Goal: Task Accomplishment & Management: Complete application form

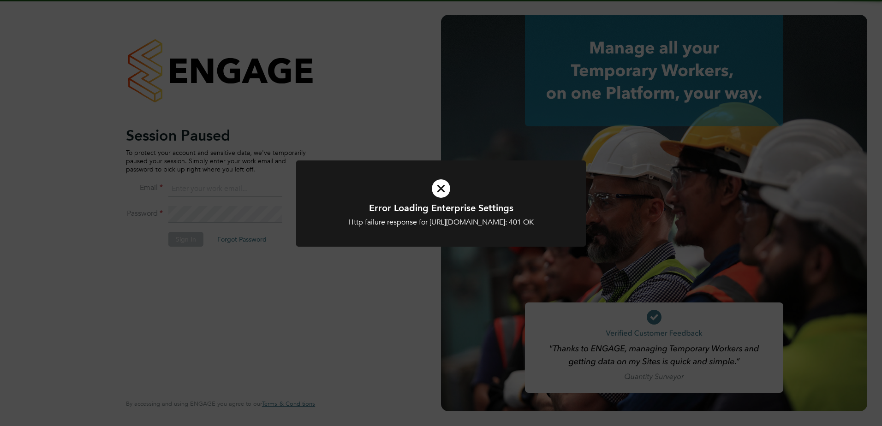
type input "[EMAIL_ADDRESS][DOMAIN_NAME]"
click at [223, 174] on div "Error Loading Enterprise Settings Http failure response for [URL][DOMAIN_NAME]:…" at bounding box center [441, 213] width 882 height 426
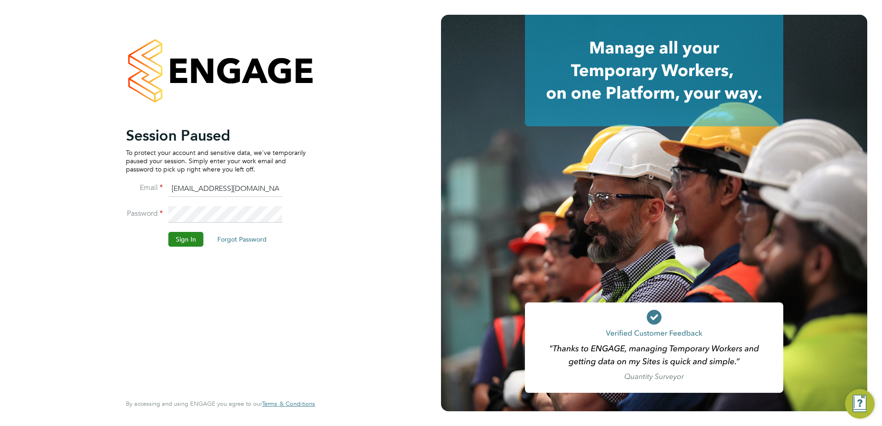
click at [184, 244] on button "Sign In" at bounding box center [185, 239] width 35 height 15
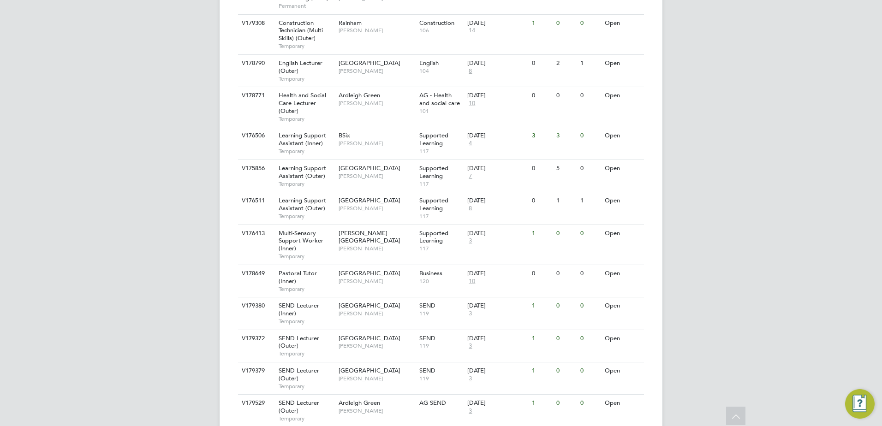
scroll to position [713, 0]
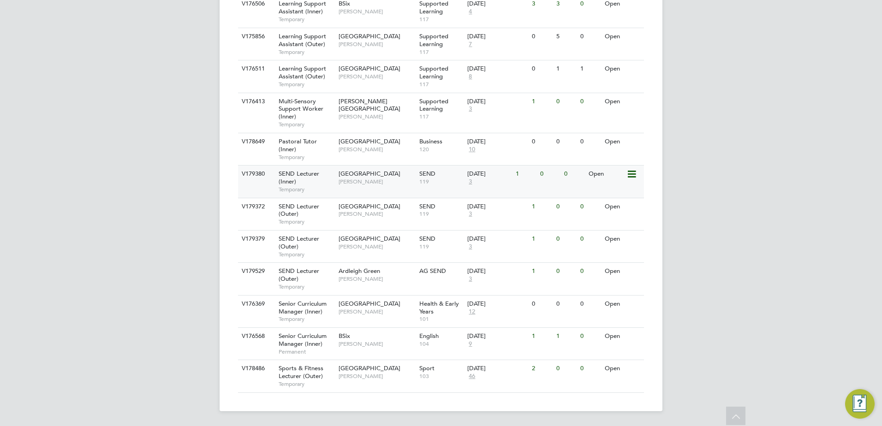
click at [298, 173] on span "SEND Lecturer (Inner)" at bounding box center [299, 178] width 41 height 16
click at [290, 206] on span "SEND Lecturer (Outer)" at bounding box center [299, 210] width 41 height 16
click at [294, 237] on span "SEND Lecturer (Outer)" at bounding box center [299, 243] width 41 height 16
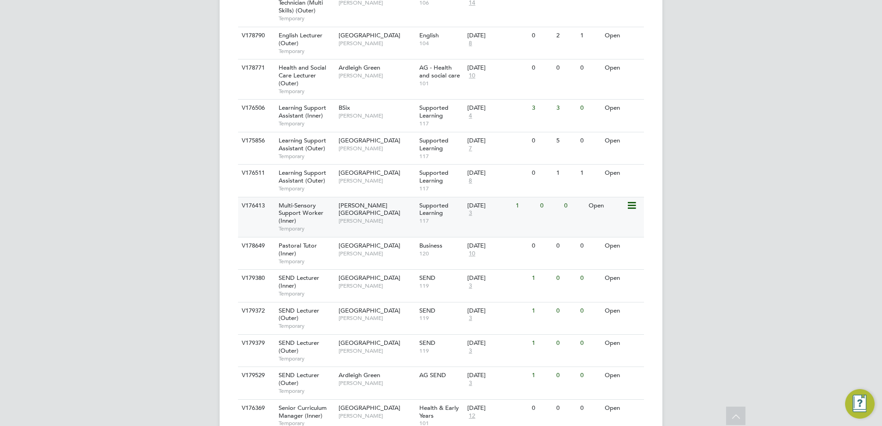
scroll to position [646, 0]
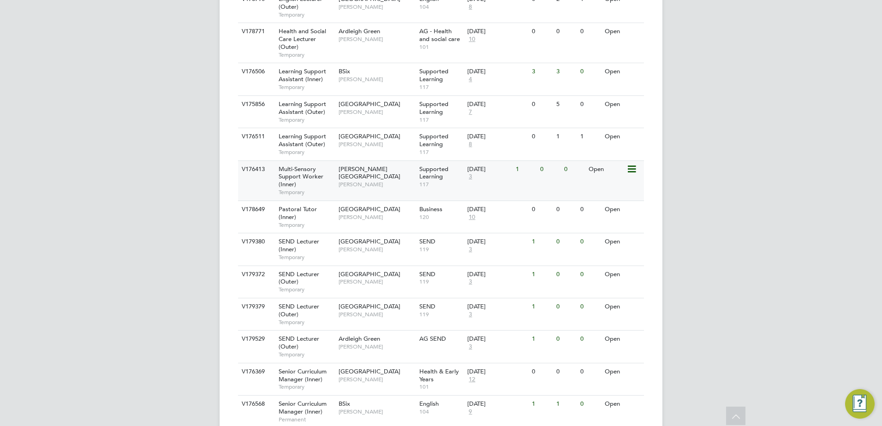
click at [272, 178] on div "Multi-Sensory Support Worker (Inner) Temporary" at bounding box center [304, 181] width 65 height 40
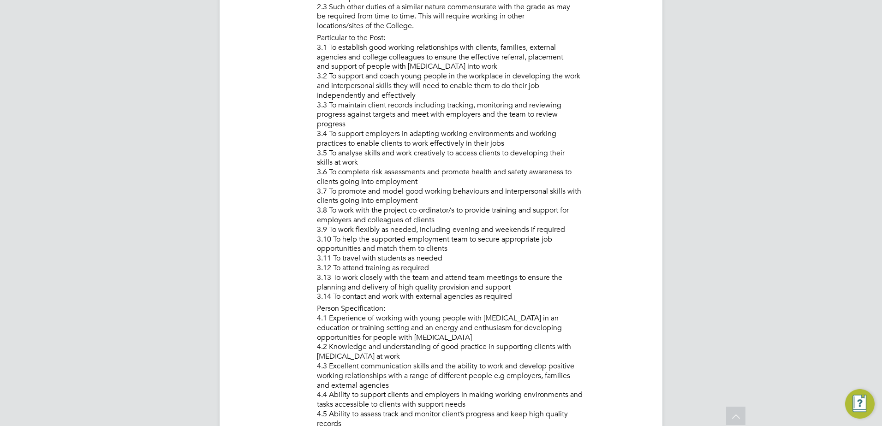
scroll to position [1079, 0]
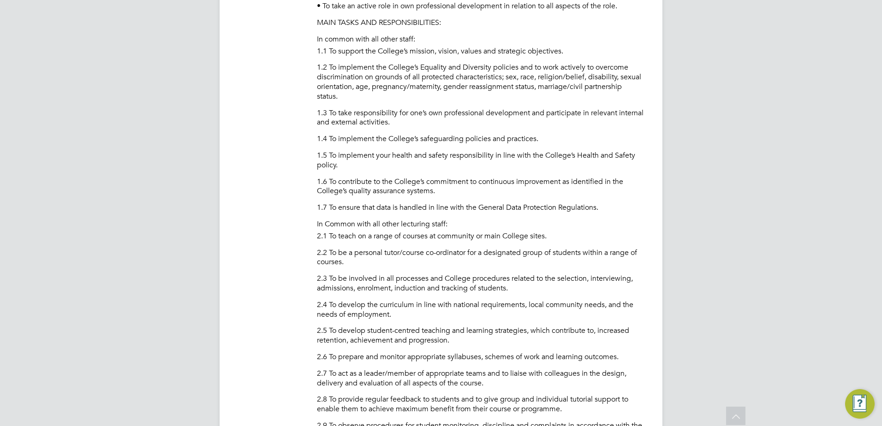
scroll to position [5, 0]
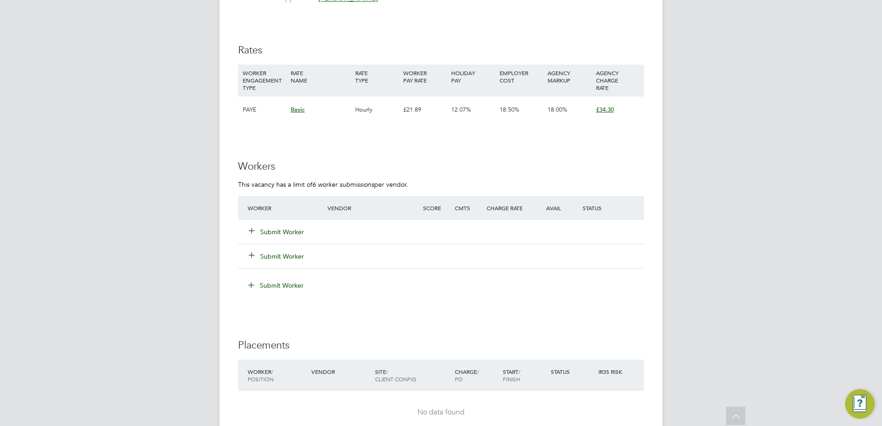
click at [276, 229] on button "Submit Worker" at bounding box center [276, 231] width 55 height 9
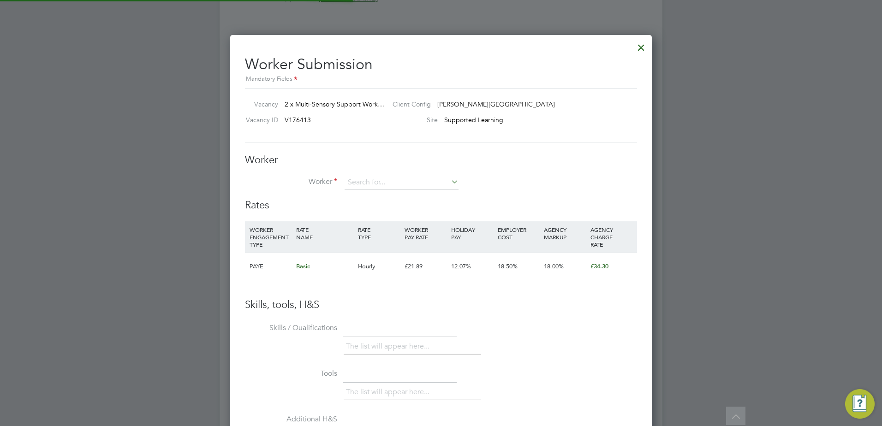
scroll to position [560, 422]
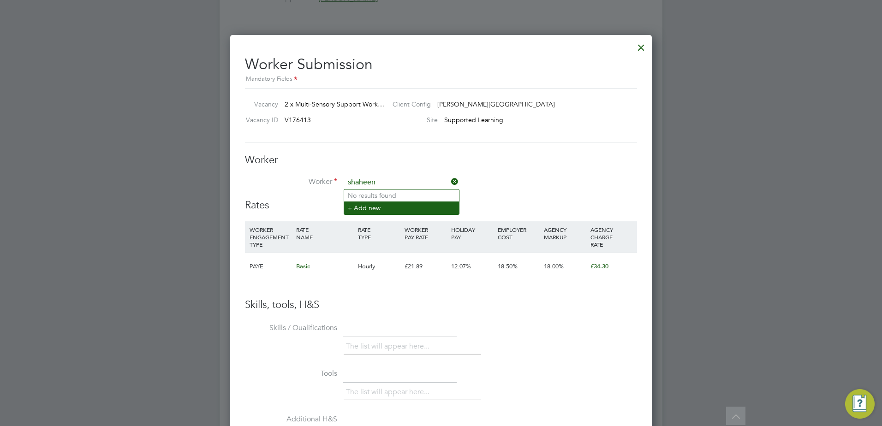
type input "shaheen"
click at [381, 205] on li "+ Add new" at bounding box center [401, 208] width 115 height 12
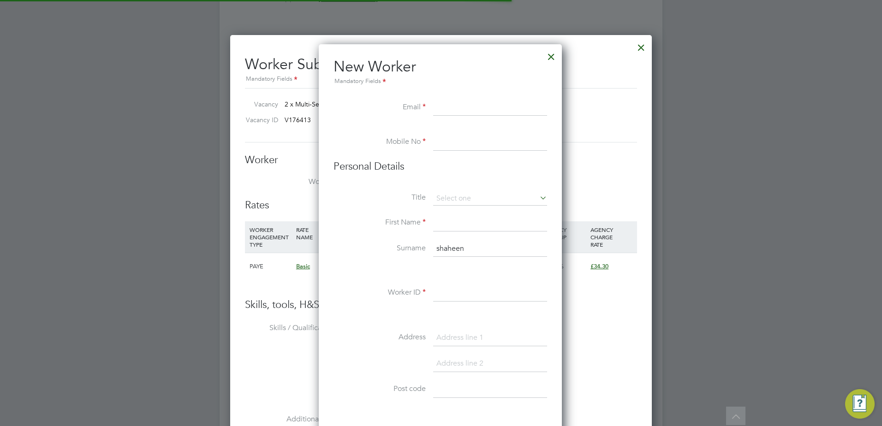
scroll to position [785, 244]
type input "[EMAIL_ADDRESS][DOMAIN_NAME]"
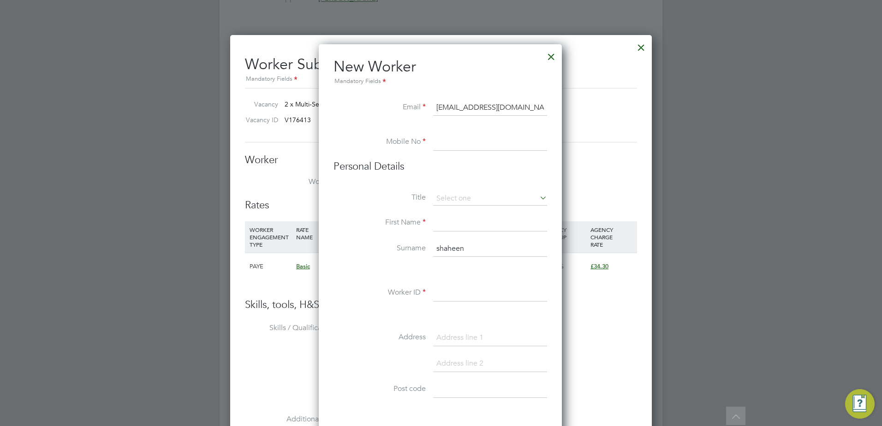
type input "07914491302"
type input "Shaheen"
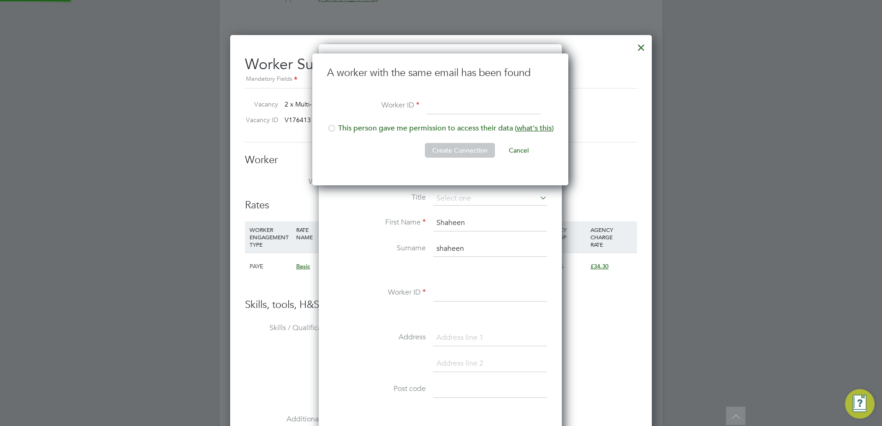
scroll to position [132, 257]
click at [331, 127] on div at bounding box center [331, 129] width 9 height 9
click at [436, 105] on input at bounding box center [484, 106] width 114 height 17
paste input "63931798"
type input "63931798"
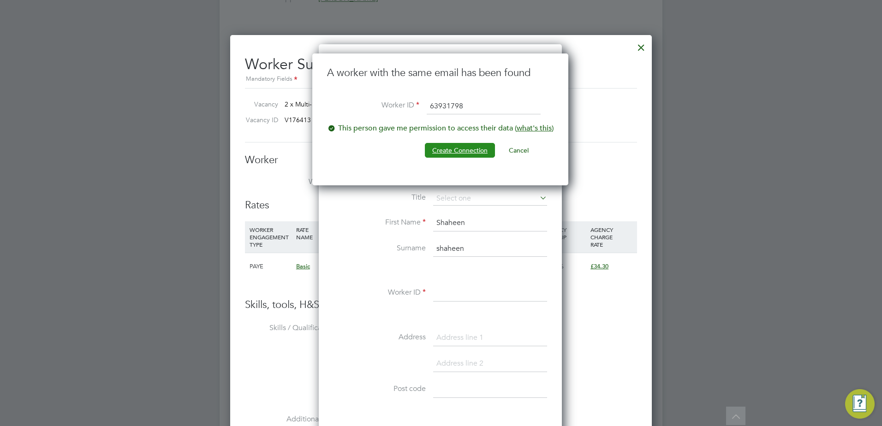
click at [447, 151] on button "Create Connection" at bounding box center [460, 150] width 70 height 15
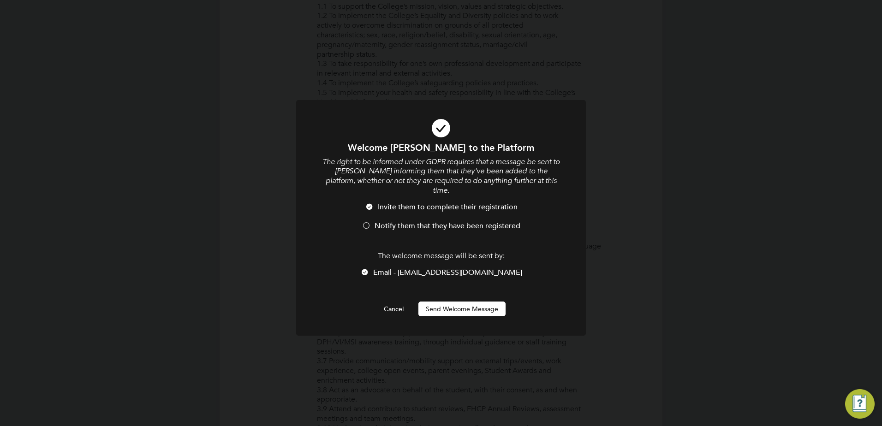
click at [366, 222] on div at bounding box center [366, 226] width 9 height 9
click at [449, 302] on button "Send Welcome Message" at bounding box center [461, 309] width 87 height 15
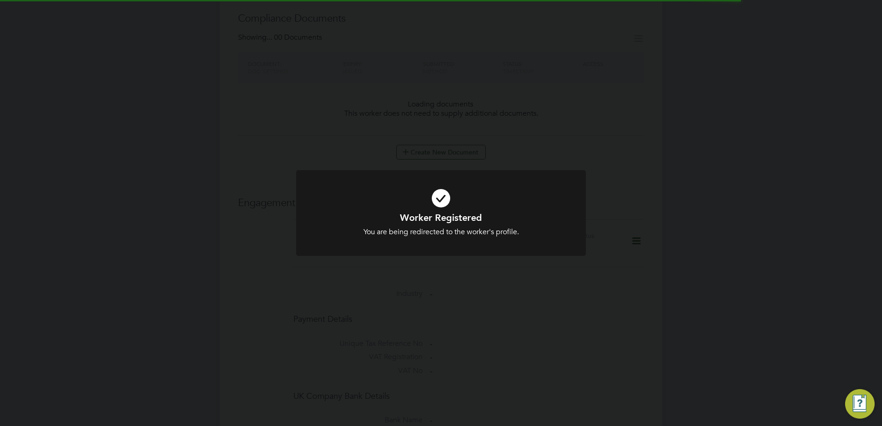
scroll to position [1291, 0]
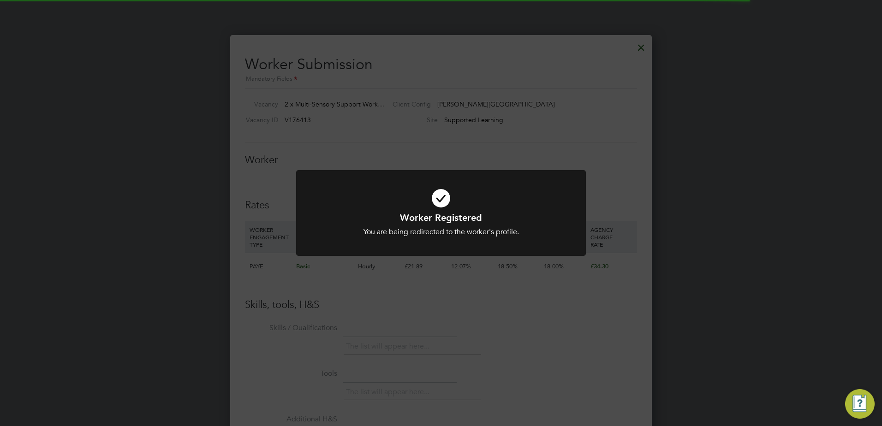
click at [491, 264] on div "Worker Registered You are being redirected to the worker's profile. Cancel Okay" at bounding box center [441, 218] width 290 height 97
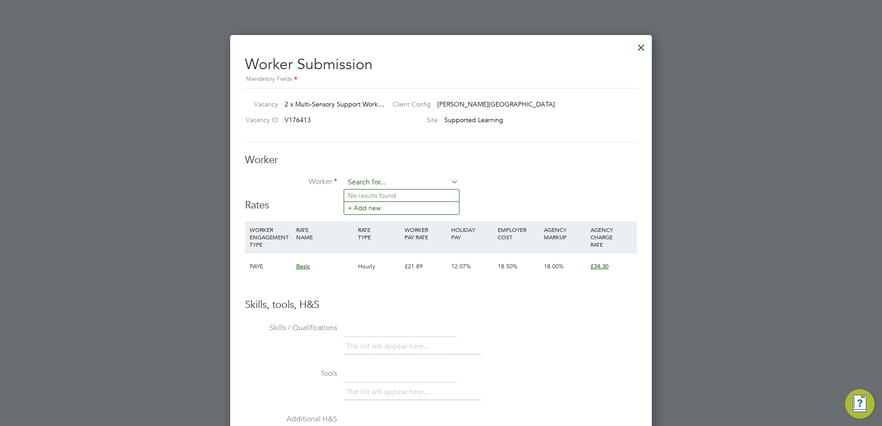
click at [448, 180] on input at bounding box center [401, 183] width 114 height 14
click at [404, 195] on li "Shahe en Mohammed (63931798)" at bounding box center [405, 196] width 123 height 12
type input "Shaheen Mohammed (63931798)"
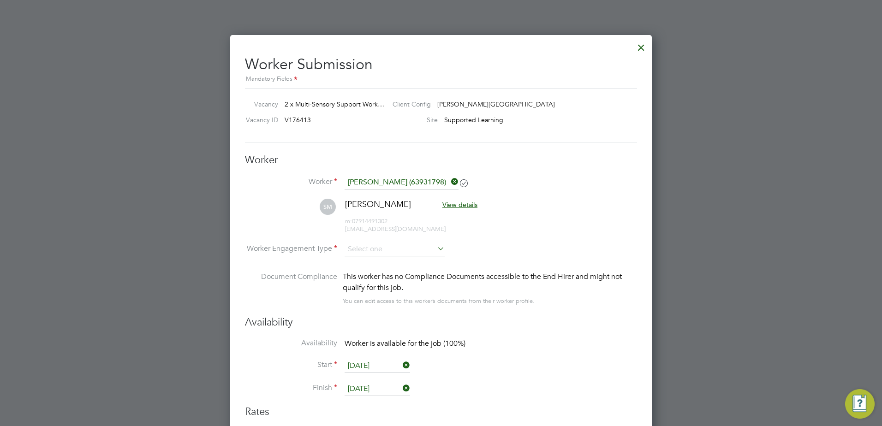
scroll to position [766, 422]
click at [393, 249] on input at bounding box center [394, 250] width 100 height 14
click at [383, 273] on li "PAYE" at bounding box center [394, 274] width 101 height 12
type input "PAYE"
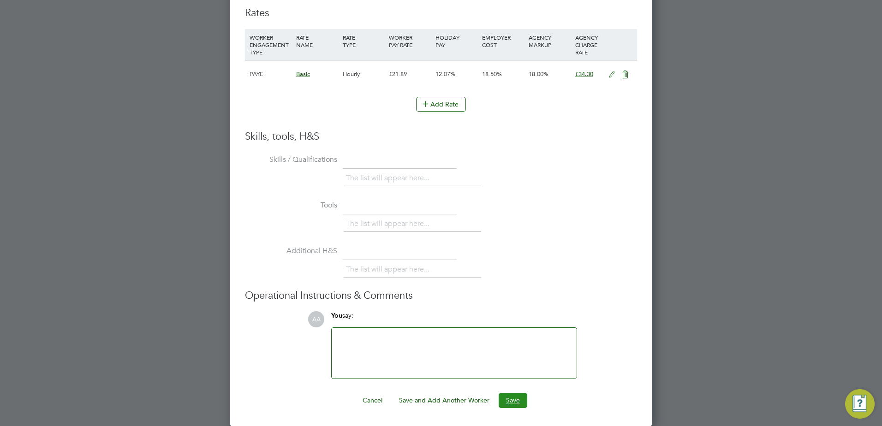
drag, startPoint x: 518, startPoint y: 404, endPoint x: 509, endPoint y: 402, distance: 9.8
click at [509, 402] on button "Save" at bounding box center [513, 400] width 29 height 15
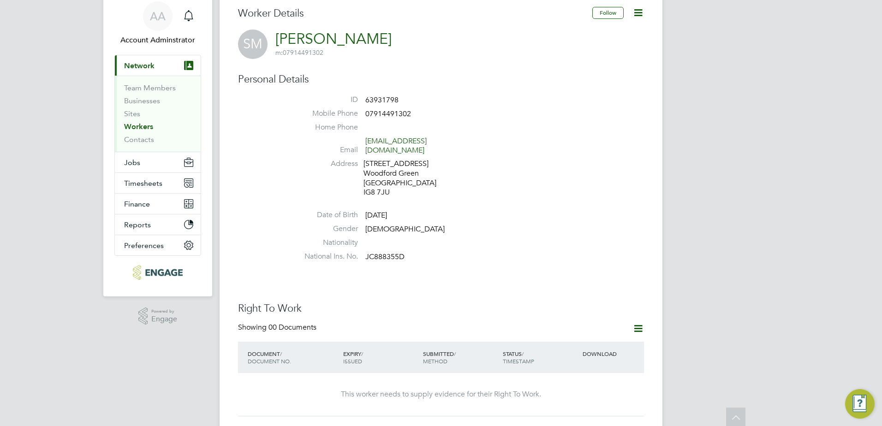
scroll to position [0, 0]
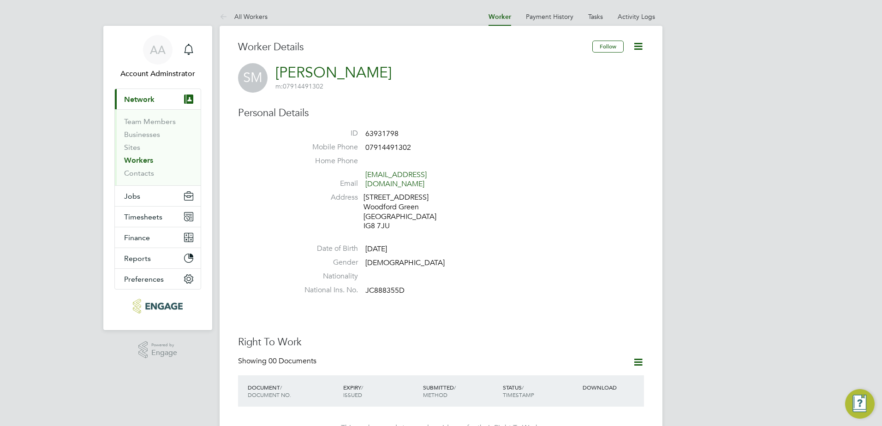
click at [639, 52] on icon at bounding box center [638, 47] width 12 height 12
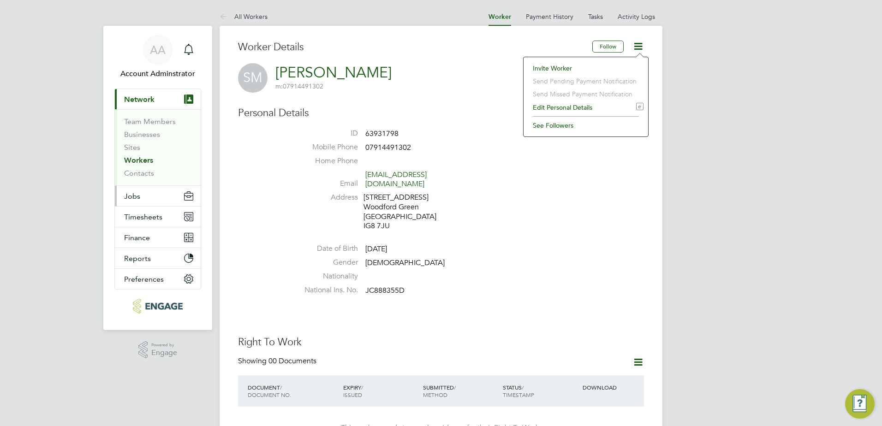
click at [142, 197] on button "Jobs" at bounding box center [158, 196] width 86 height 20
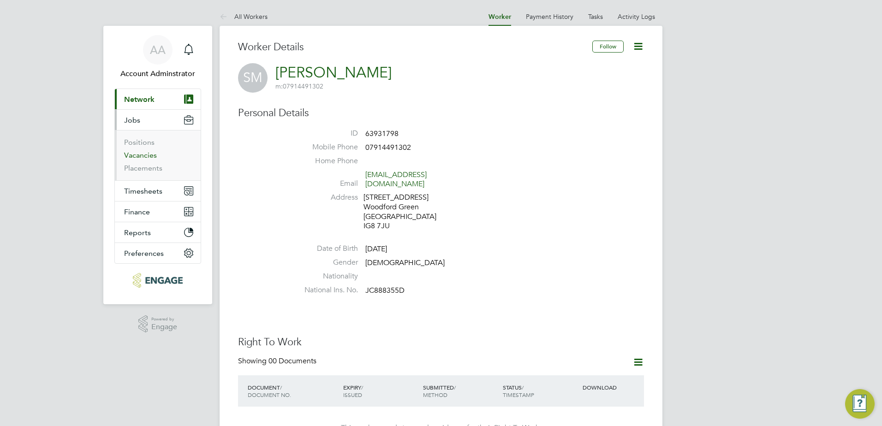
click at [148, 152] on link "Vacancies" at bounding box center [140, 155] width 33 height 9
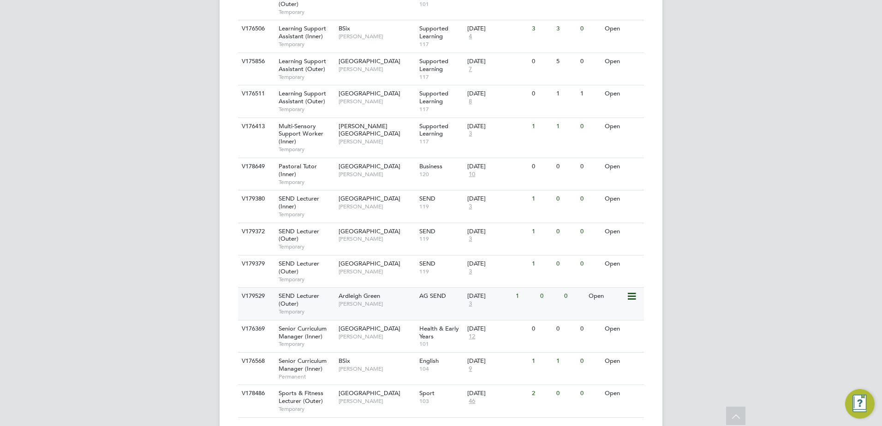
scroll to position [667, 0]
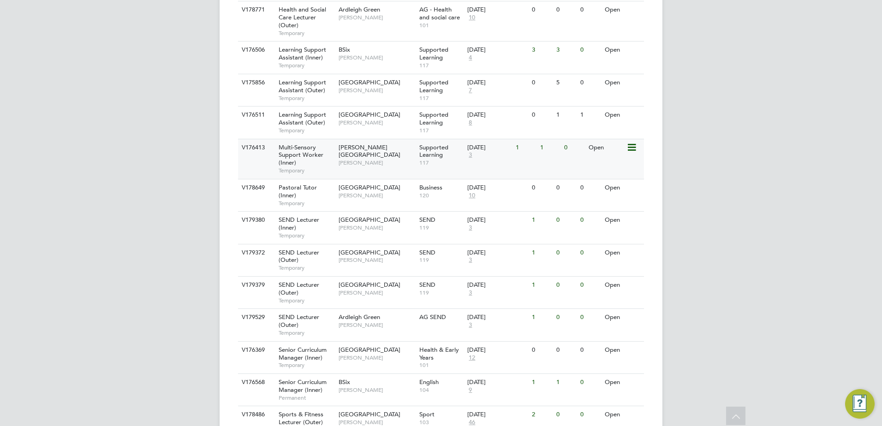
click at [248, 155] on div "V176413" at bounding box center [255, 147] width 32 height 17
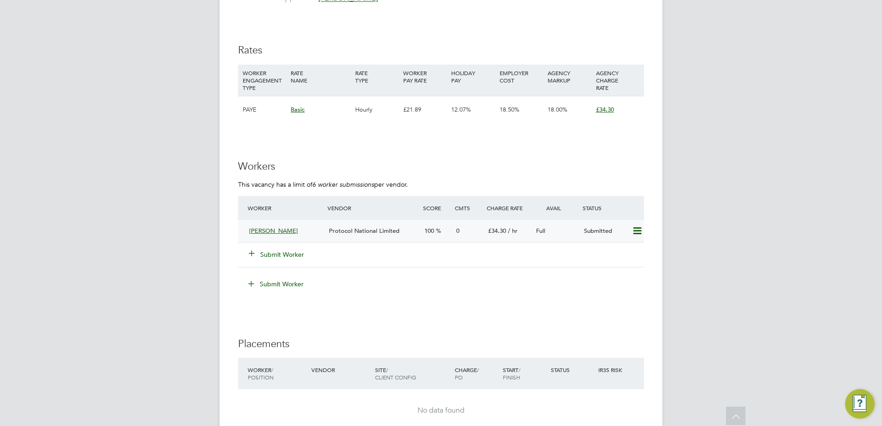
click at [635, 228] on icon at bounding box center [637, 230] width 12 height 7
click at [242, 231] on div "[PERSON_NAME] Protocol National Limited 100 0 £34.30 / hr Full Submitted" at bounding box center [441, 231] width 406 height 23
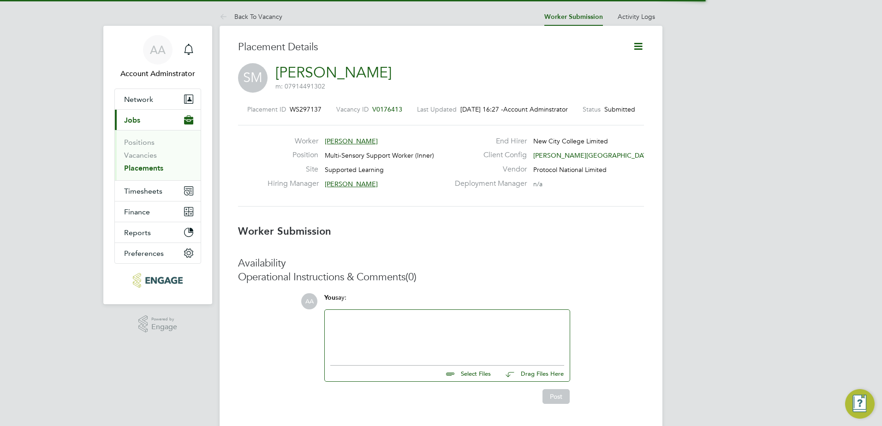
scroll to position [5, 5]
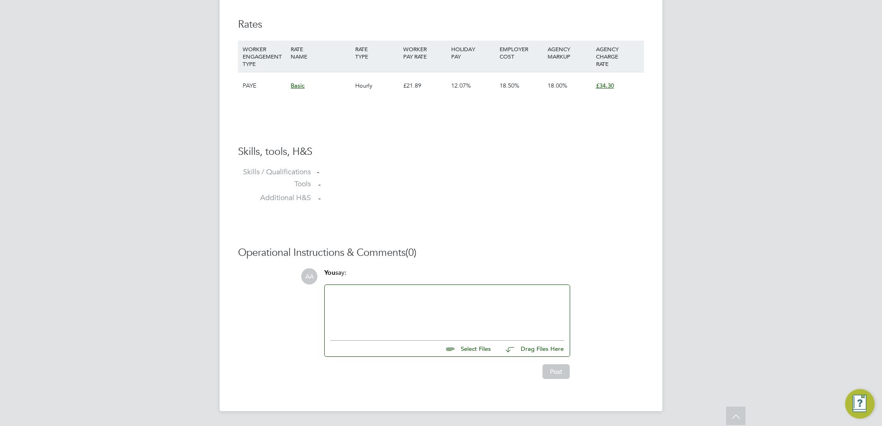
click at [353, 295] on div at bounding box center [447, 311] width 234 height 40
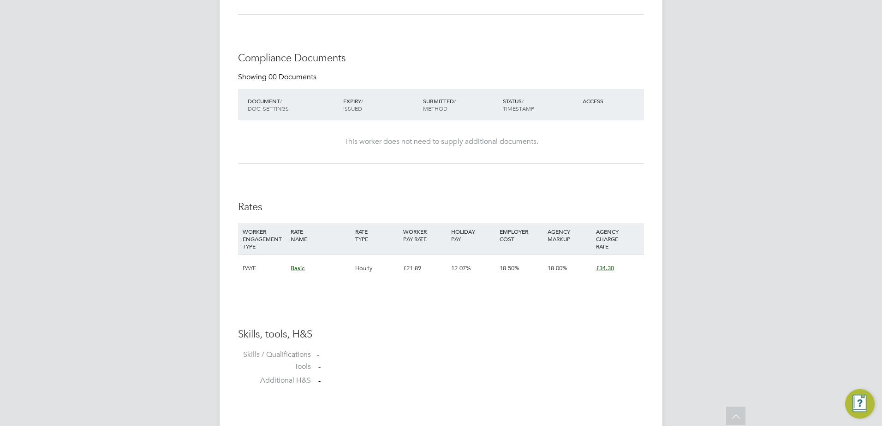
click at [434, 156] on div "This worker does not need to supply additional documents." at bounding box center [440, 141] width 387 height 43
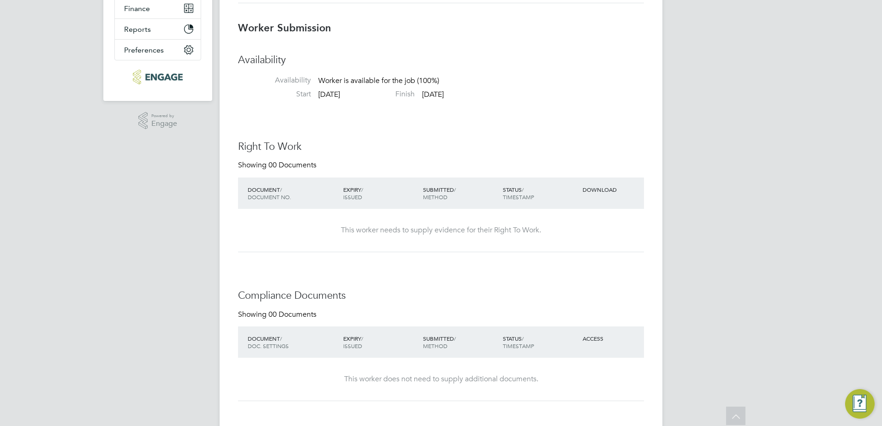
click at [455, 220] on div "This worker needs to supply evidence for their Right To Work." at bounding box center [440, 230] width 387 height 43
click at [420, 239] on div "This worker needs to supply evidence for their Right To Work." at bounding box center [440, 230] width 387 height 43
click at [420, 231] on div "This worker needs to supply evidence for their Right To Work." at bounding box center [440, 231] width 387 height 10
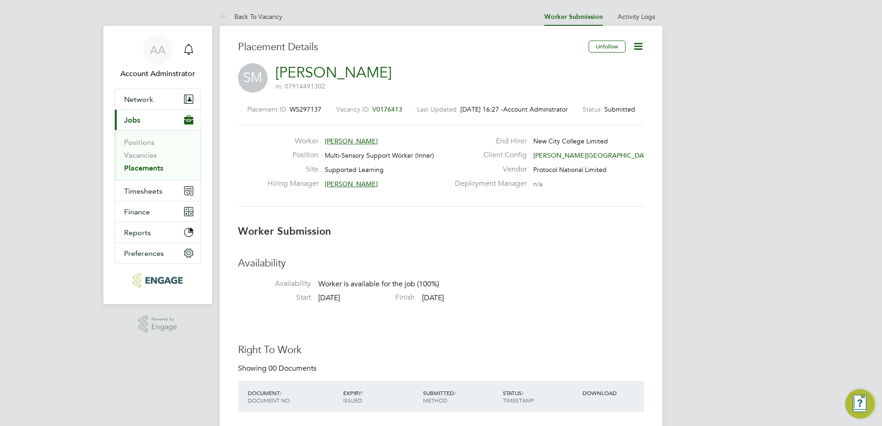
click at [634, 47] on icon at bounding box center [638, 47] width 12 height 12
click at [607, 68] on li "Edit Worker Submission e" at bounding box center [599, 68] width 85 height 13
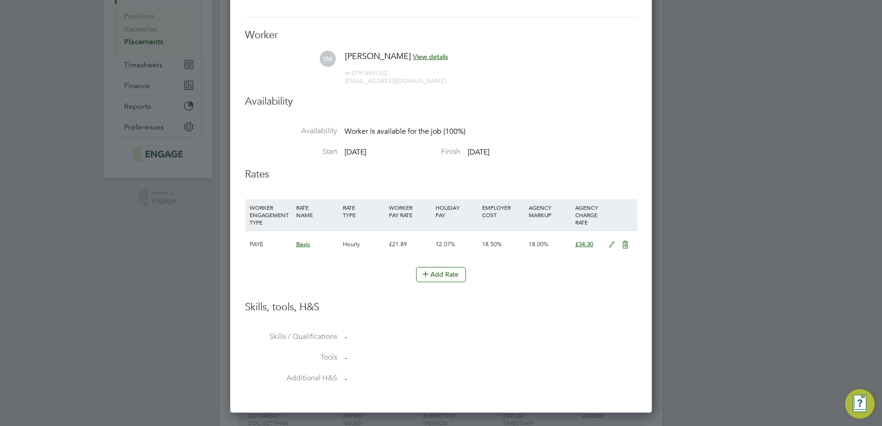
click at [607, 243] on icon at bounding box center [612, 244] width 12 height 7
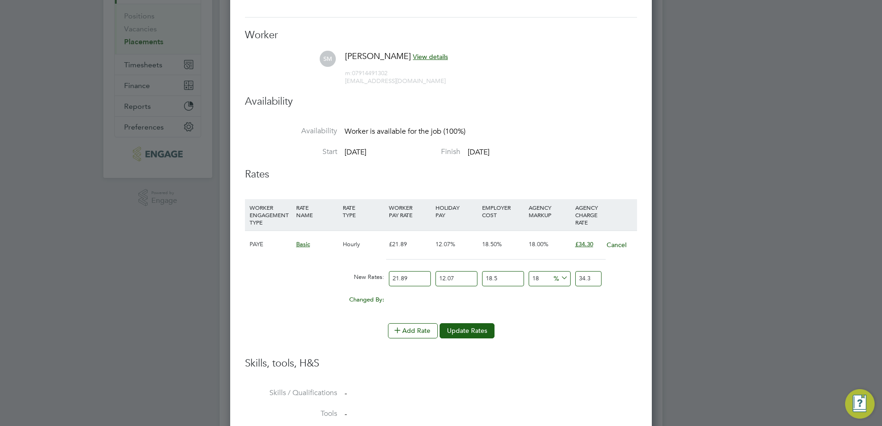
click at [416, 277] on input "21.89" at bounding box center [410, 278] width 42 height 15
type input "3"
type input "4.70122443"
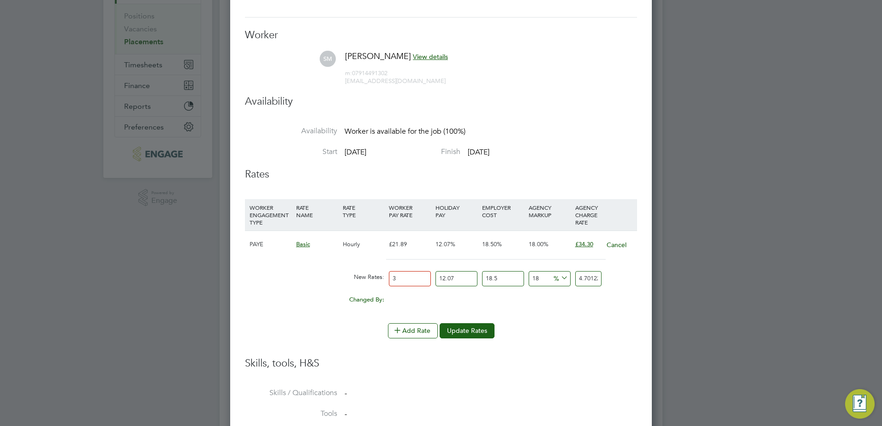
type input "35"
type input "54.84761835"
click at [361, 279] on div "New Rates:" at bounding box center [363, 277] width 47 height 18
click at [479, 293] on div "0.00" at bounding box center [456, 295] width 47 height 9
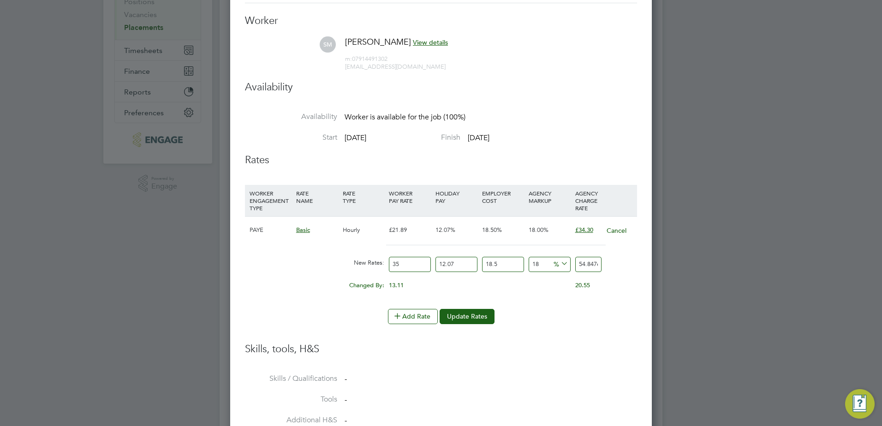
click at [425, 264] on input "35" at bounding box center [410, 264] width 42 height 15
type input "3"
type input "4.70122443"
type input "36"
type input "56.41469316"
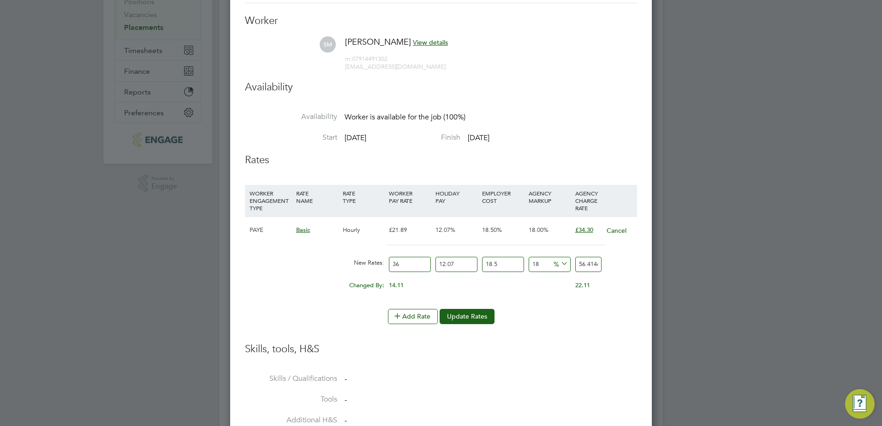
type input "36"
click at [474, 283] on div "0.00" at bounding box center [456, 281] width 47 height 9
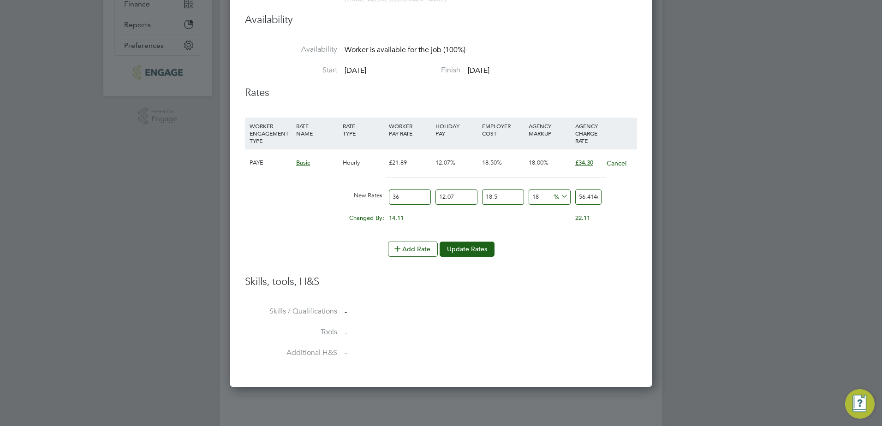
click at [559, 196] on icon at bounding box center [559, 196] width 0 height 13
click at [526, 237] on li "WORKER ENGAGEMENT TYPE RATE NAME RATE TYPE WORKER PAY RATE HOLIDAY PAY EMPLOYER…" at bounding box center [441, 180] width 392 height 124
click at [467, 250] on button "Update Rates" at bounding box center [466, 249] width 55 height 15
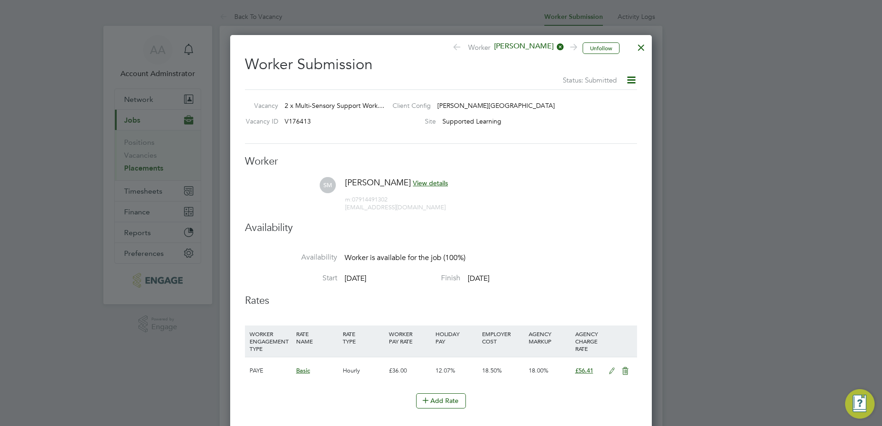
click at [630, 80] on icon at bounding box center [631, 80] width 12 height 12
click at [671, 116] on div at bounding box center [441, 213] width 882 height 426
click at [637, 50] on div at bounding box center [641, 45] width 17 height 17
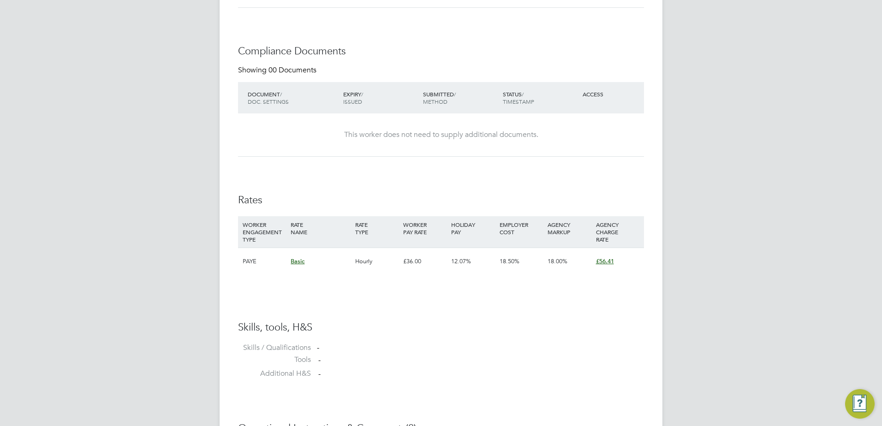
scroll to position [624, 0]
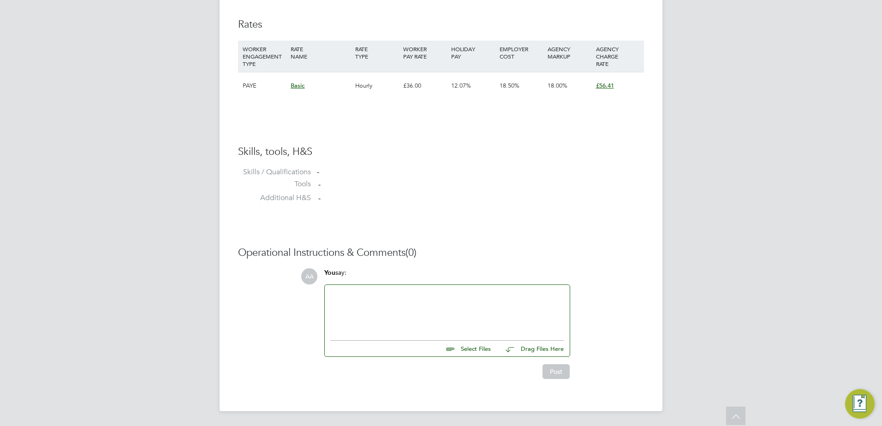
click at [379, 307] on div at bounding box center [447, 311] width 234 height 40
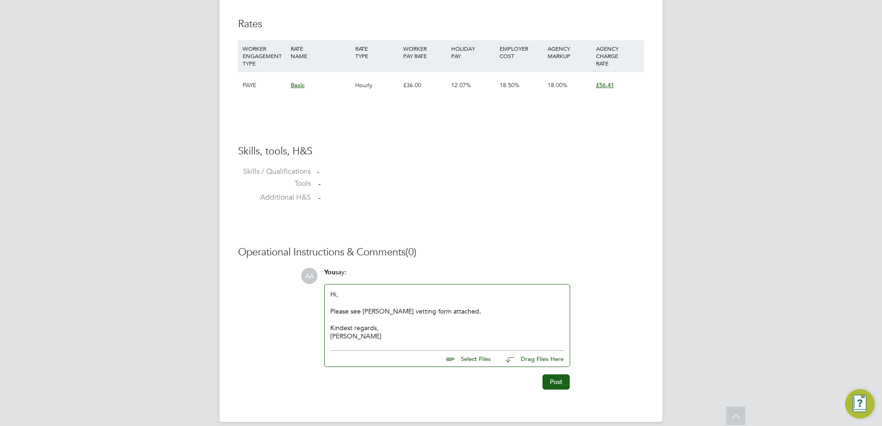
click at [482, 360] on input "file" at bounding box center [495, 357] width 138 height 13
type input "C:\fakepath\New City college - Candidate Vetting Form SM.docx"
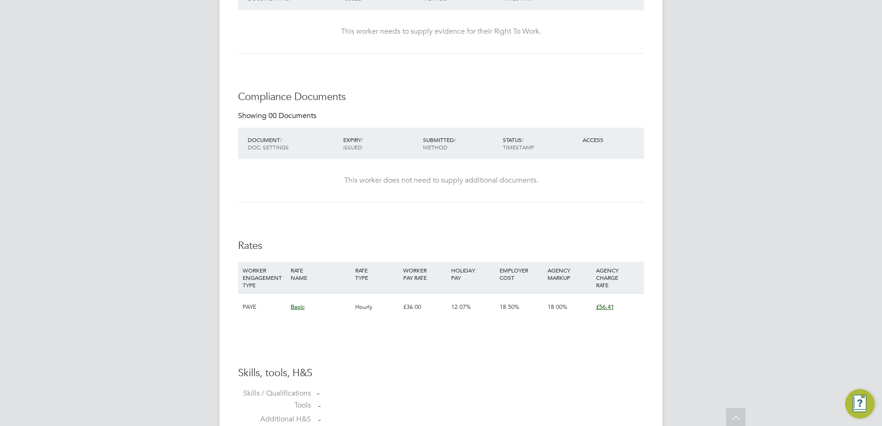
scroll to position [644, 0]
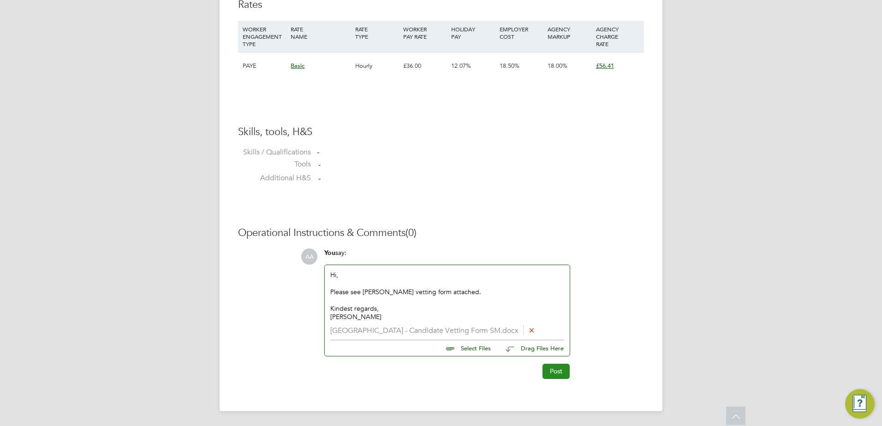
click at [558, 371] on button "Post" at bounding box center [555, 371] width 27 height 15
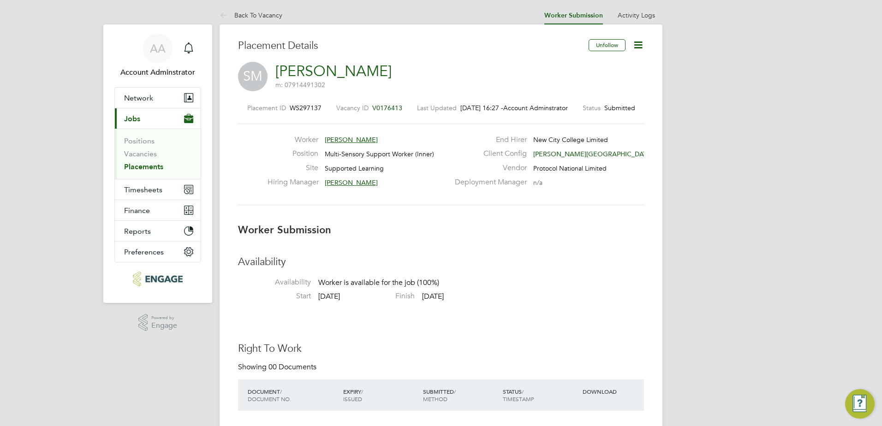
scroll to position [0, 0]
click at [639, 45] on icon at bounding box center [638, 47] width 12 height 12
click at [495, 65] on div "[PERSON_NAME] [PERSON_NAME] m: 07914491302" at bounding box center [441, 78] width 406 height 31
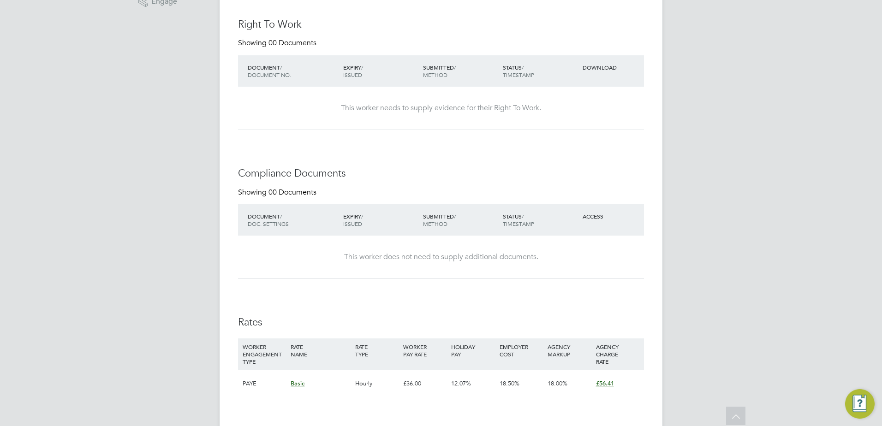
scroll to position [323, 0]
click at [365, 113] on div "This worker needs to supply evidence for their Right To Work." at bounding box center [440, 111] width 387 height 10
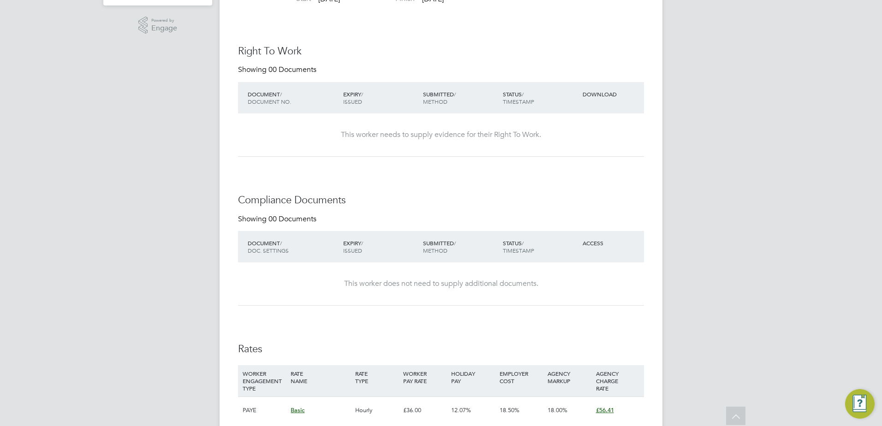
scroll to position [277, 0]
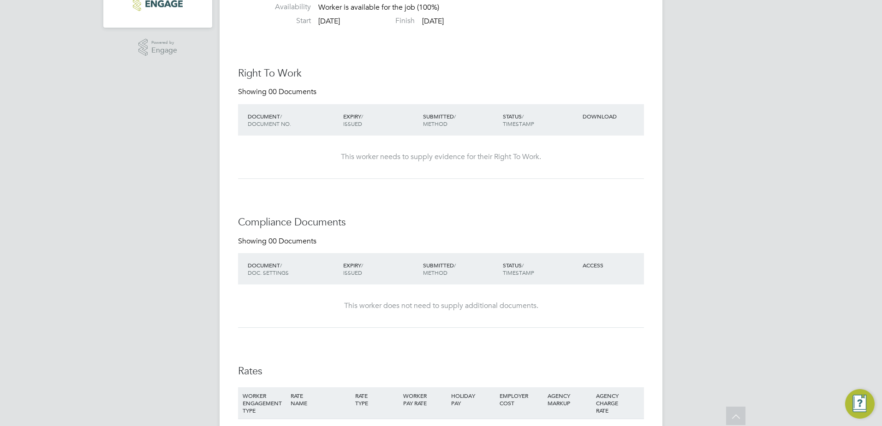
click at [274, 77] on h3 "Right To Work" at bounding box center [441, 73] width 406 height 13
click at [274, 97] on div "Showing 00 Documents" at bounding box center [278, 92] width 80 height 10
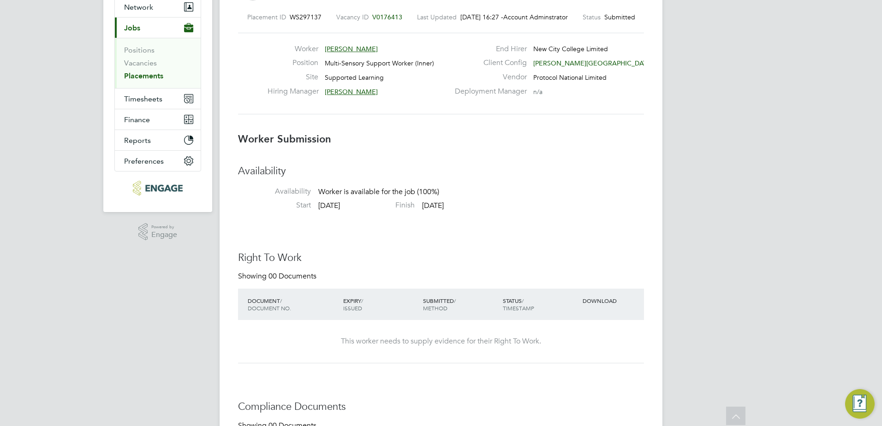
scroll to position [0, 0]
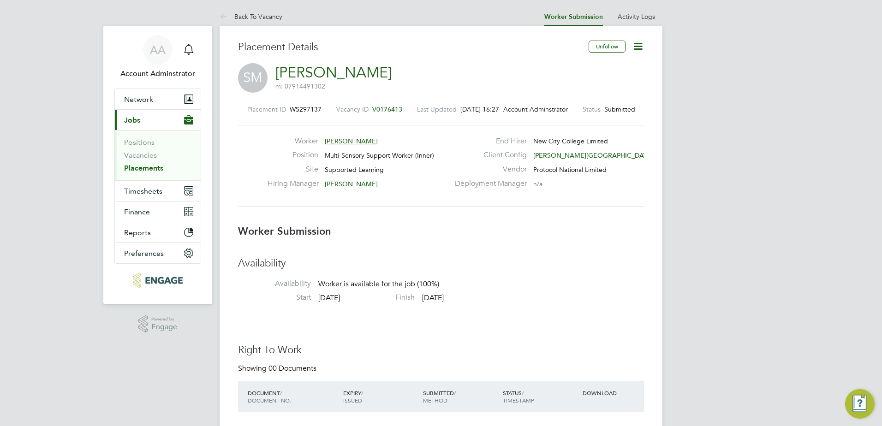
click at [640, 50] on icon at bounding box center [638, 47] width 12 height 12
click at [611, 66] on li "Edit Worker Submission e" at bounding box center [599, 68] width 85 height 13
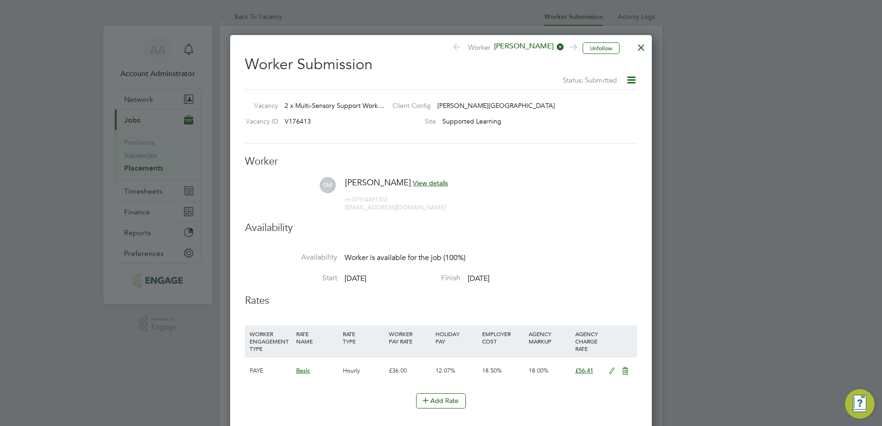
click at [640, 48] on div at bounding box center [641, 45] width 17 height 17
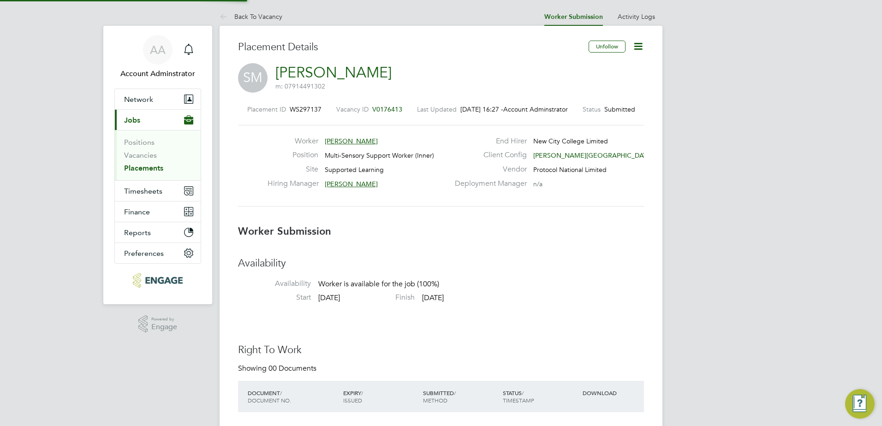
scroll to position [27, 65]
click at [267, 20] on link "Back To Vacancy" at bounding box center [251, 16] width 63 height 8
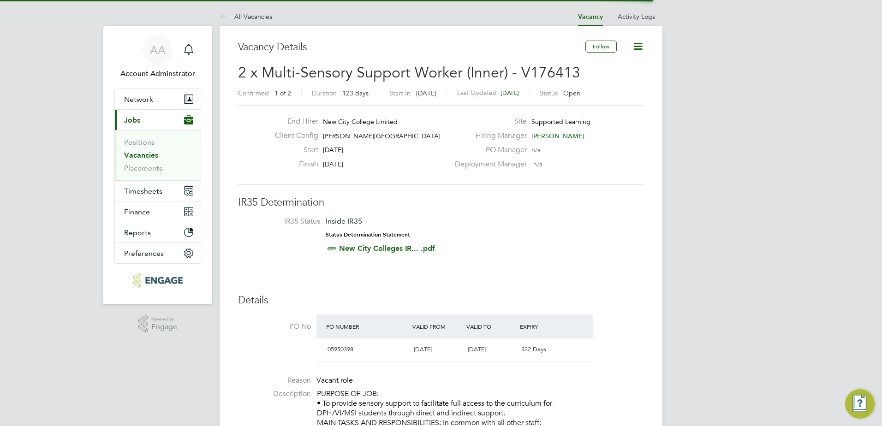
scroll to position [5, 5]
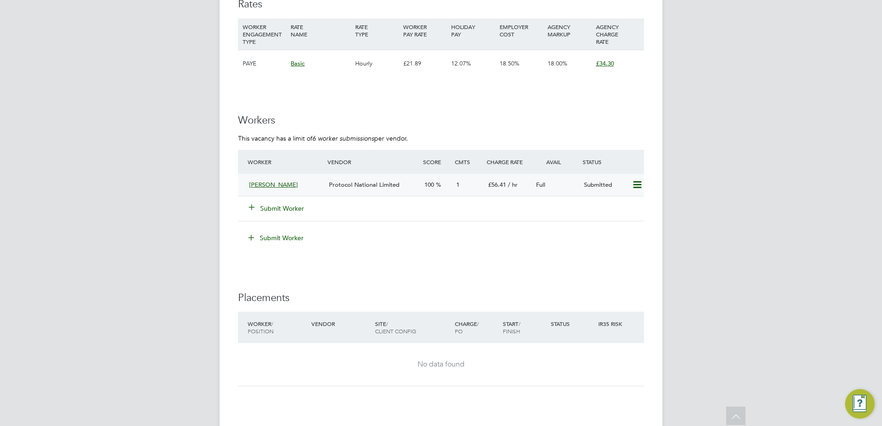
click at [245, 181] on div "[PERSON_NAME]" at bounding box center [285, 185] width 80 height 15
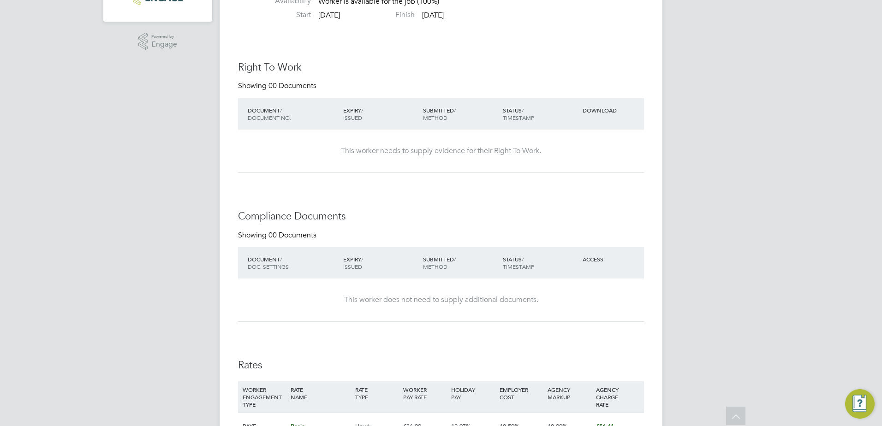
click at [612, 137] on div "This worker needs to supply evidence for their Right To Work." at bounding box center [440, 151] width 387 height 43
click at [284, 67] on h3 "Right To Work" at bounding box center [441, 67] width 406 height 13
click at [390, 74] on h3 "Right To Work" at bounding box center [441, 67] width 406 height 13
click at [596, 83] on div "Showing 00 Documents" at bounding box center [441, 89] width 406 height 17
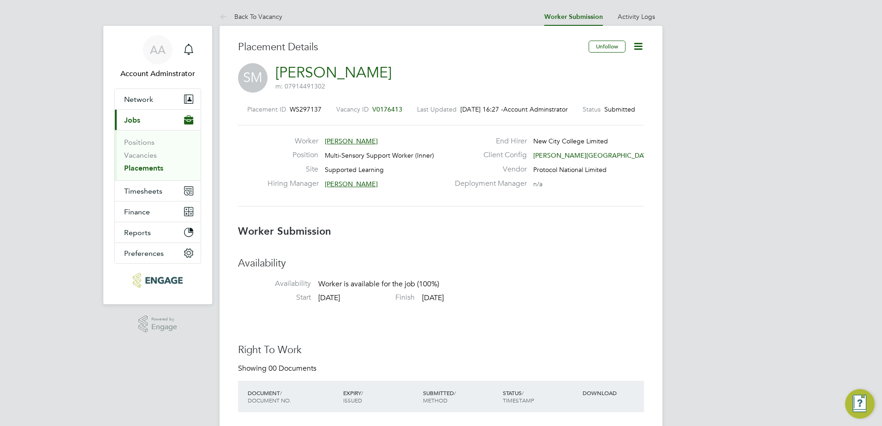
click at [635, 45] on icon at bounding box center [638, 47] width 12 height 12
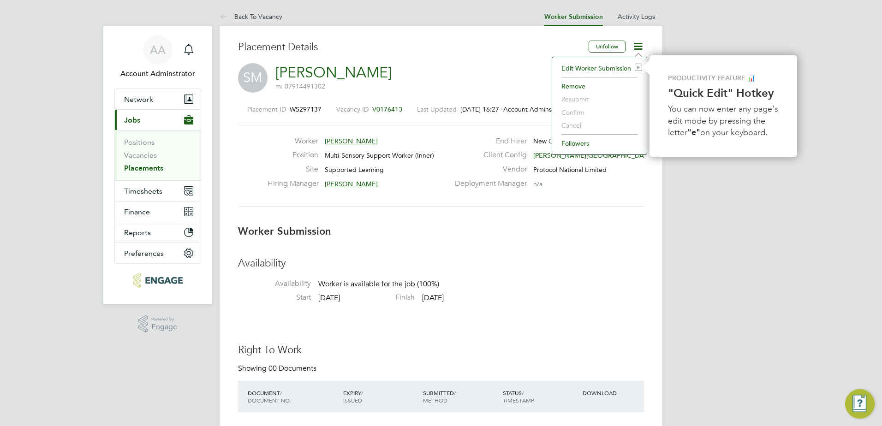
click at [515, 95] on div "Placement ID WS297137 Vacancy ID V0176413 Last Updated [DATE] 16:27 - Account A…" at bounding box center [441, 156] width 406 height 124
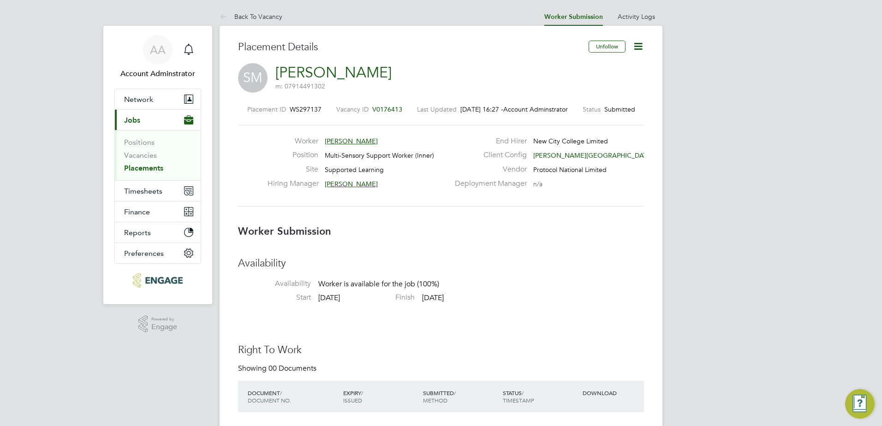
click at [638, 44] on icon at bounding box center [638, 47] width 12 height 12
click at [588, 67] on li "Edit Worker Submission e" at bounding box center [599, 68] width 85 height 13
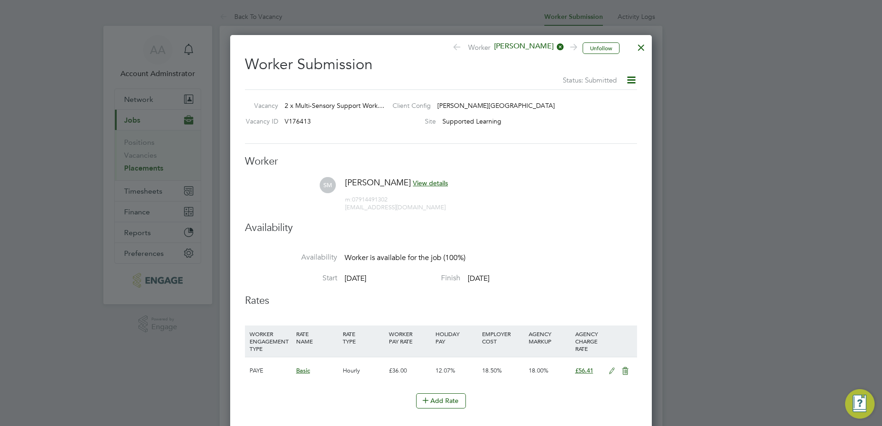
click at [629, 82] on icon at bounding box center [631, 80] width 12 height 12
click at [493, 99] on div "Vacancy 2 x Multi-Sensory Support Work… Client Config [PERSON_NAME][GEOGRAPHIC_…" at bounding box center [441, 116] width 392 height 54
click at [432, 184] on span "View details" at bounding box center [430, 183] width 35 height 8
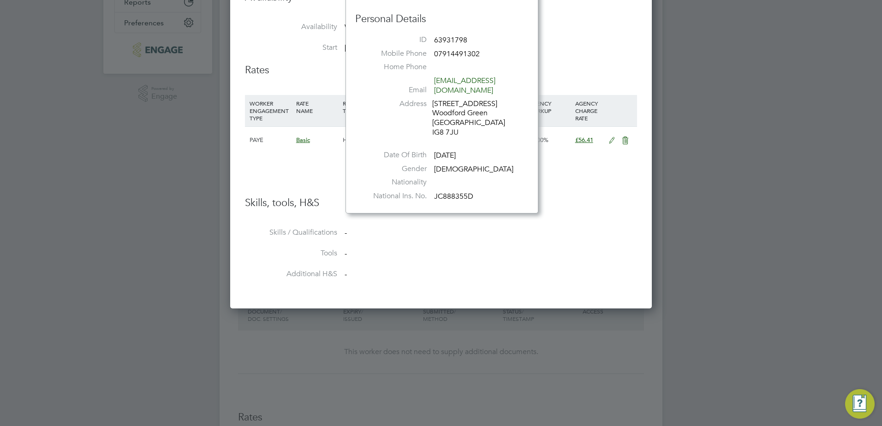
click at [528, 276] on li "Additional H&S -" at bounding box center [441, 279] width 392 height 21
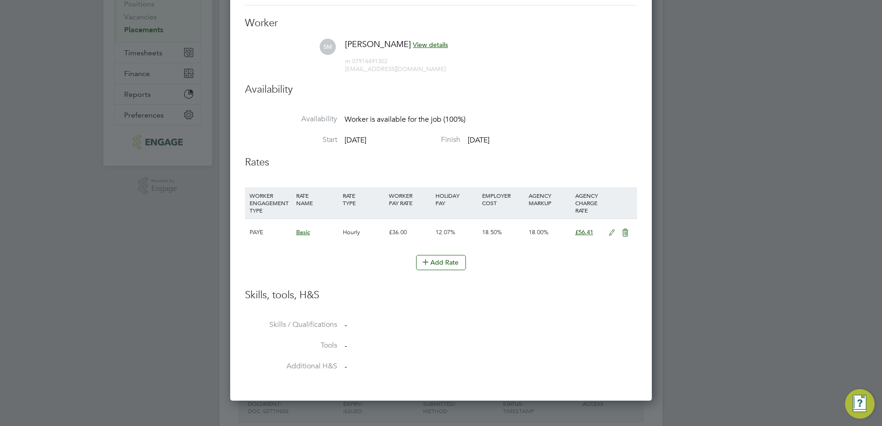
click at [448, 35] on ul "Worker [PERSON_NAME] [PERSON_NAME] View details m: 07914491302 [EMAIL_ADDRESS][…" at bounding box center [441, 200] width 392 height 366
click at [445, 45] on span "View details" at bounding box center [430, 45] width 35 height 8
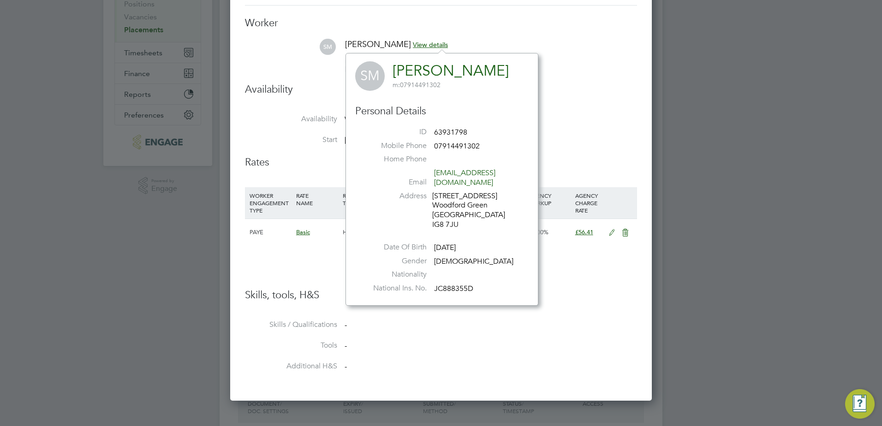
click at [595, 295] on h3 "Skills, tools, H&S" at bounding box center [441, 295] width 392 height 13
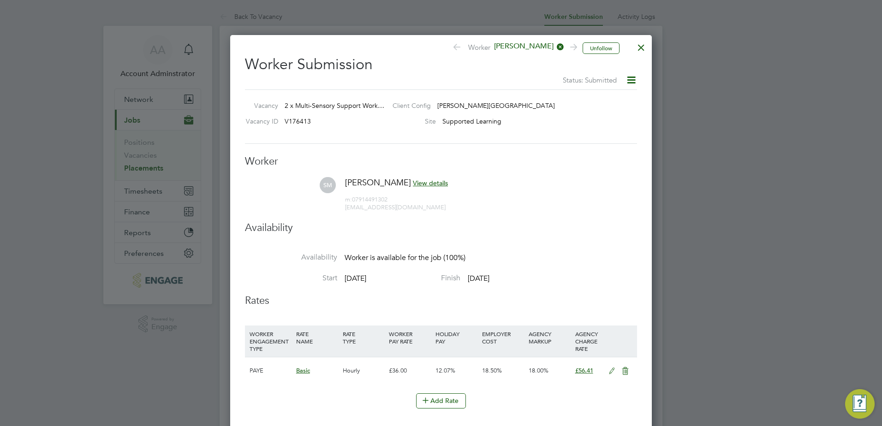
click at [629, 80] on icon at bounding box center [631, 80] width 12 height 12
click at [636, 51] on div at bounding box center [641, 45] width 17 height 17
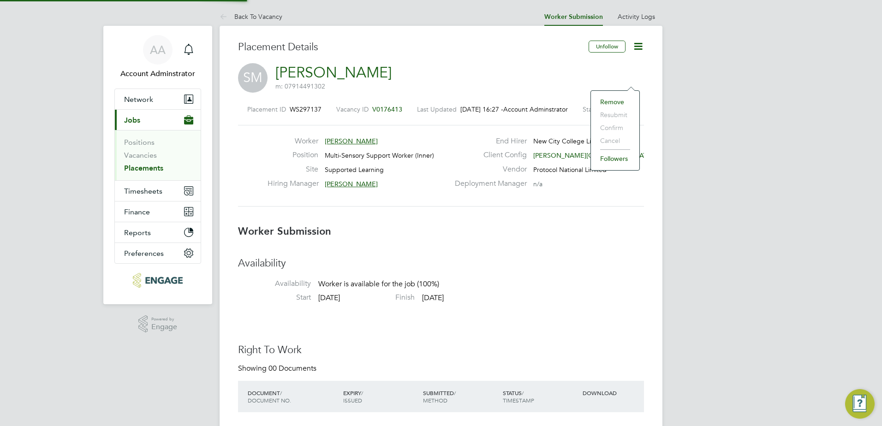
scroll to position [5, 5]
click at [351, 304] on li "Start [DATE] Finish [DATE]" at bounding box center [441, 300] width 406 height 14
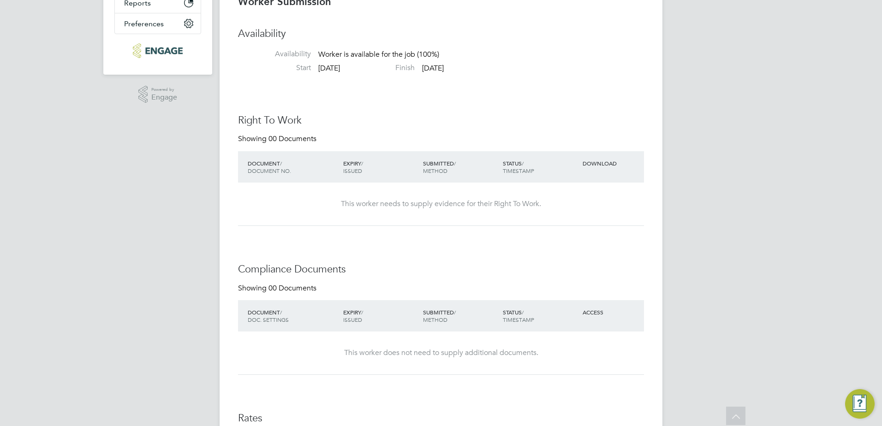
scroll to position [0, 0]
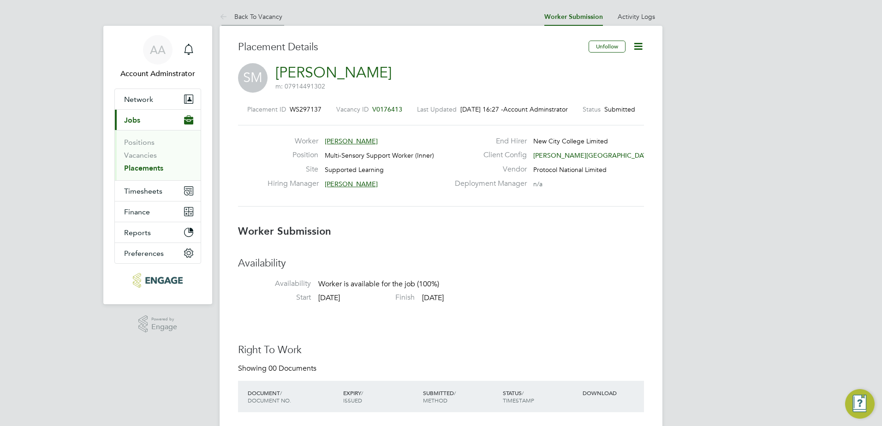
click at [257, 18] on link "Back To Vacancy" at bounding box center [251, 16] width 63 height 8
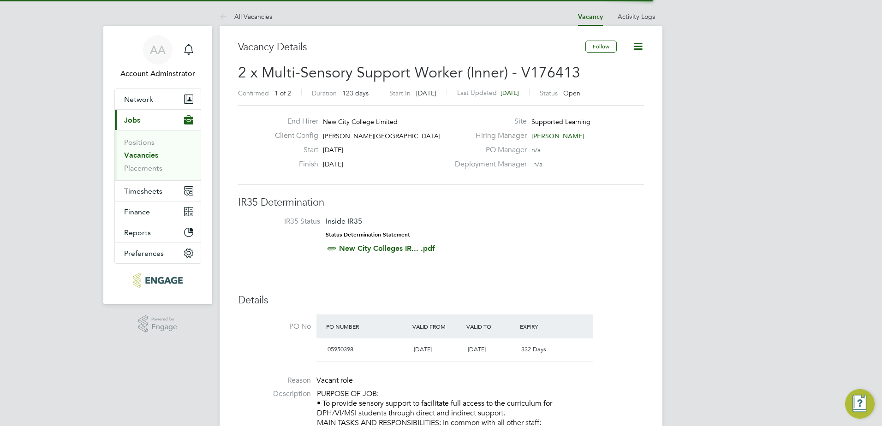
scroll to position [16, 87]
